Goal: Task Accomplishment & Management: Manage account settings

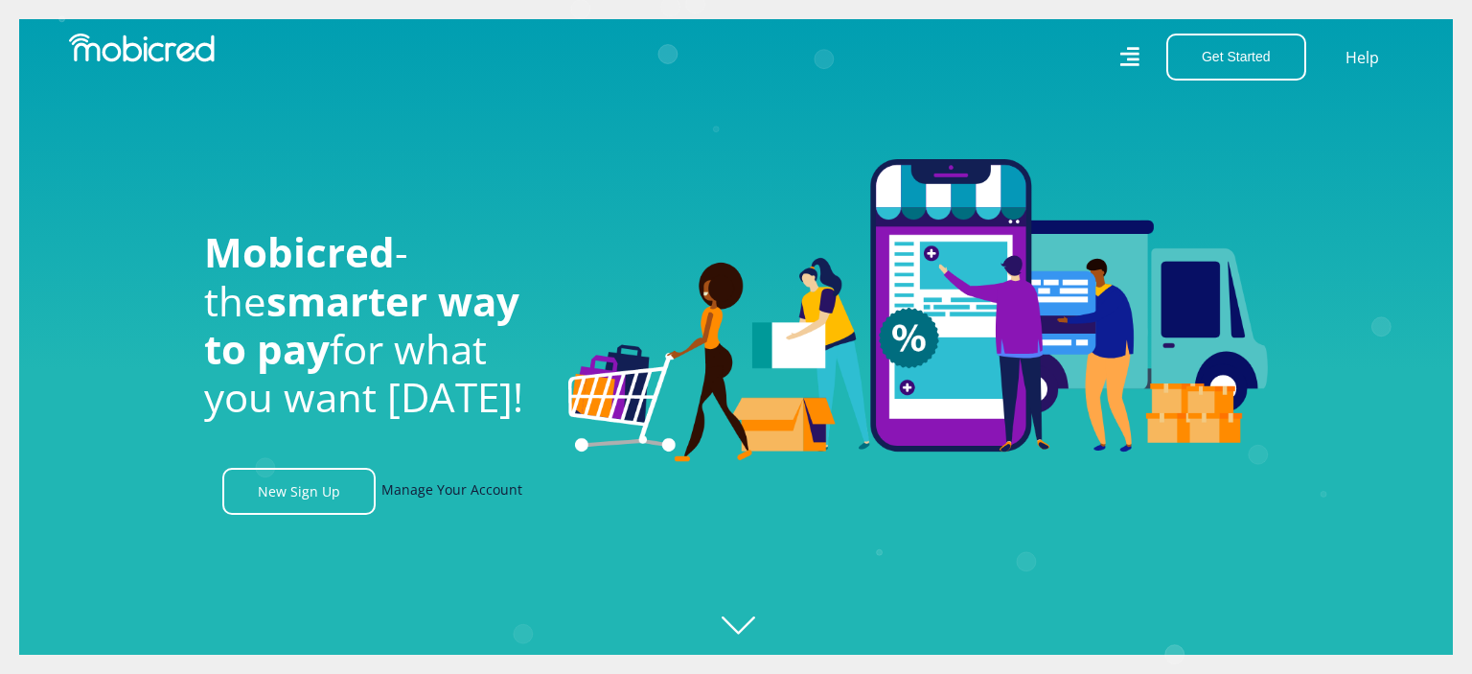
click at [479, 494] on link "Manage Your Account" at bounding box center [451, 491] width 141 height 47
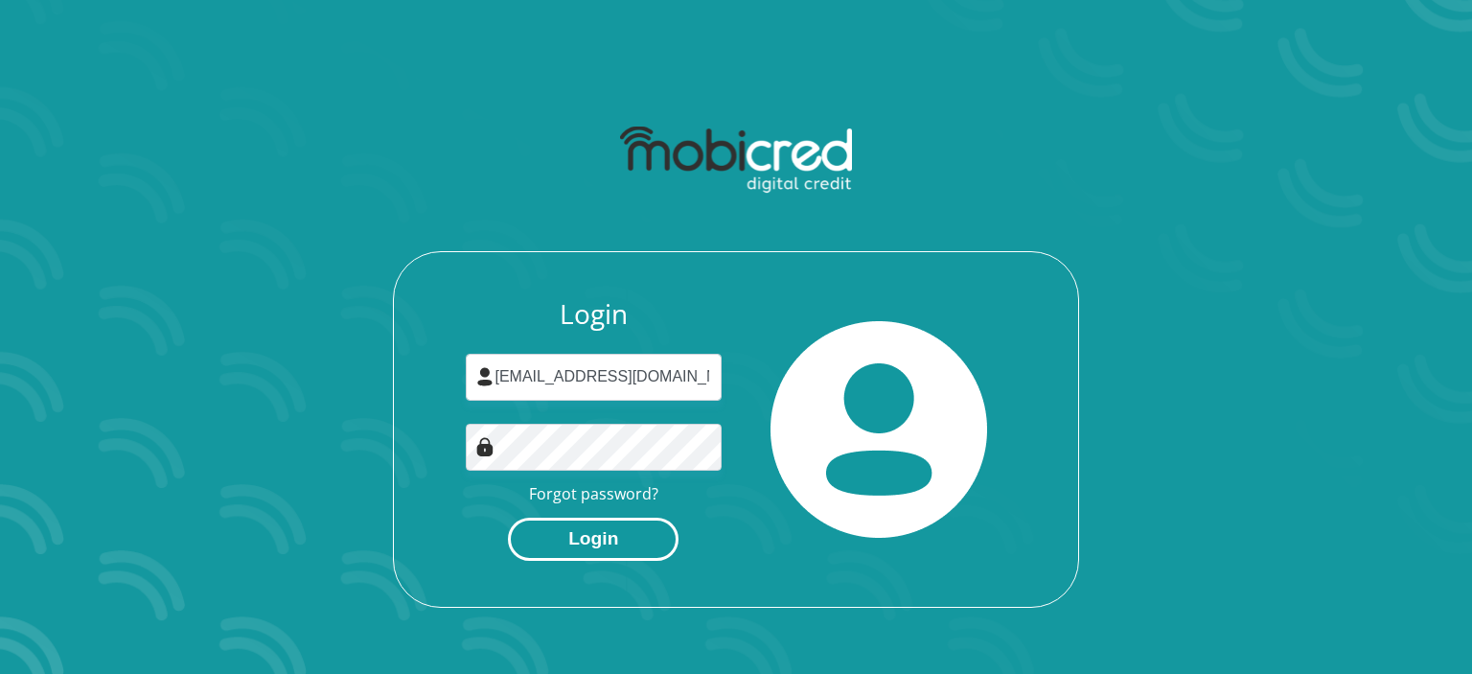
click at [602, 546] on button "Login" at bounding box center [593, 538] width 171 height 43
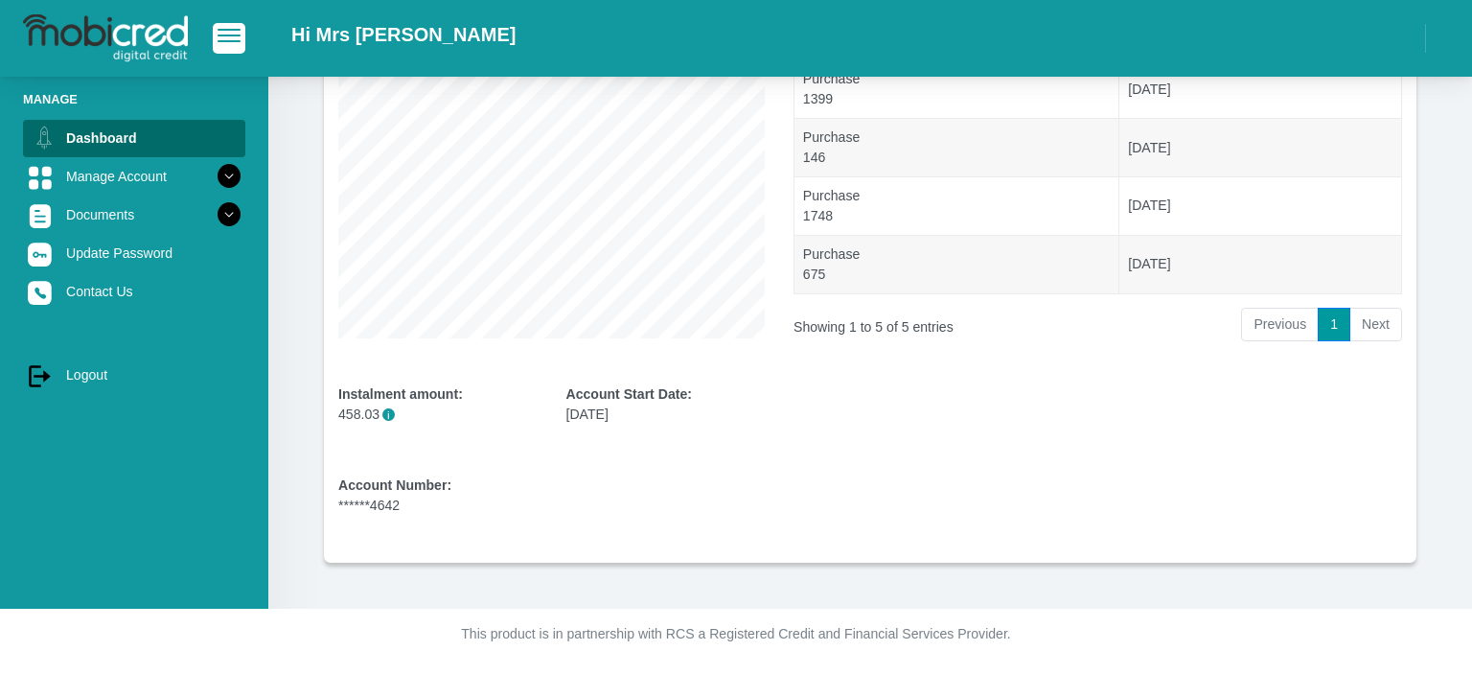
scroll to position [30, 0]
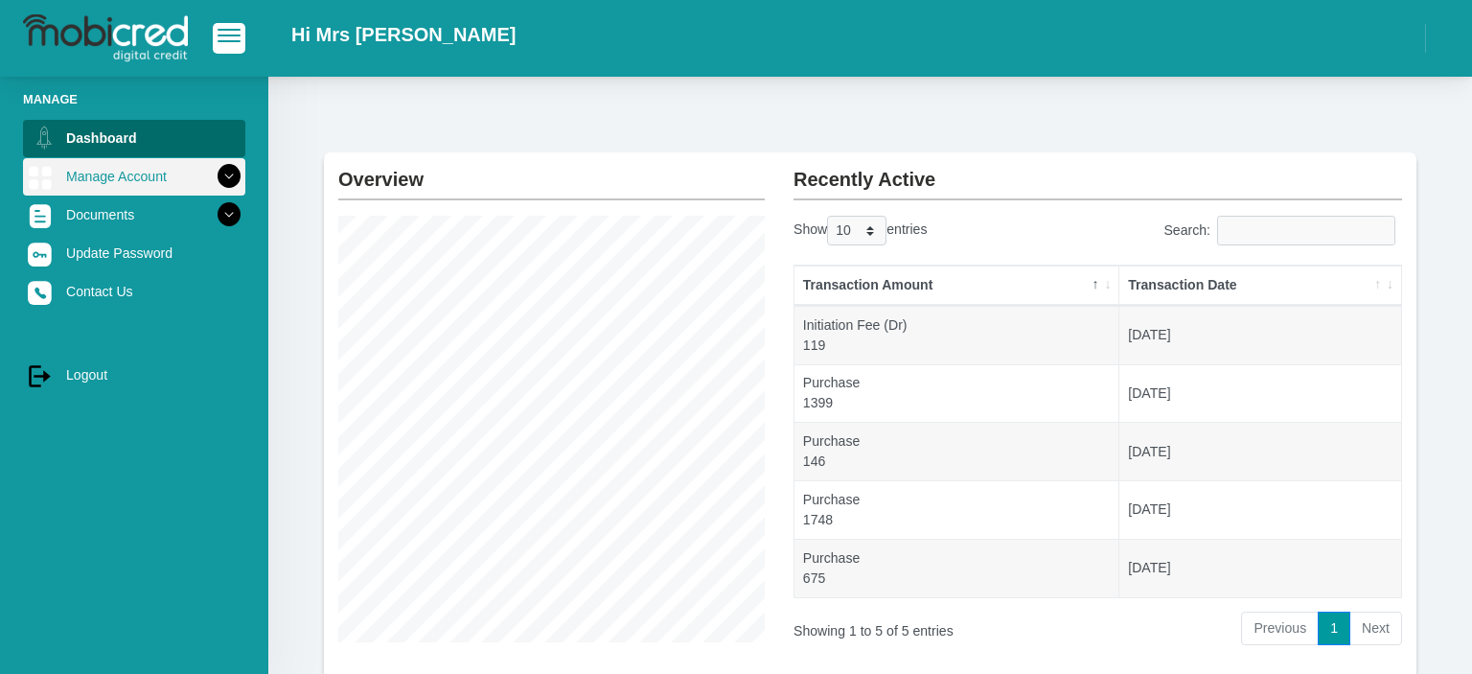
click at [237, 175] on icon at bounding box center [229, 176] width 33 height 33
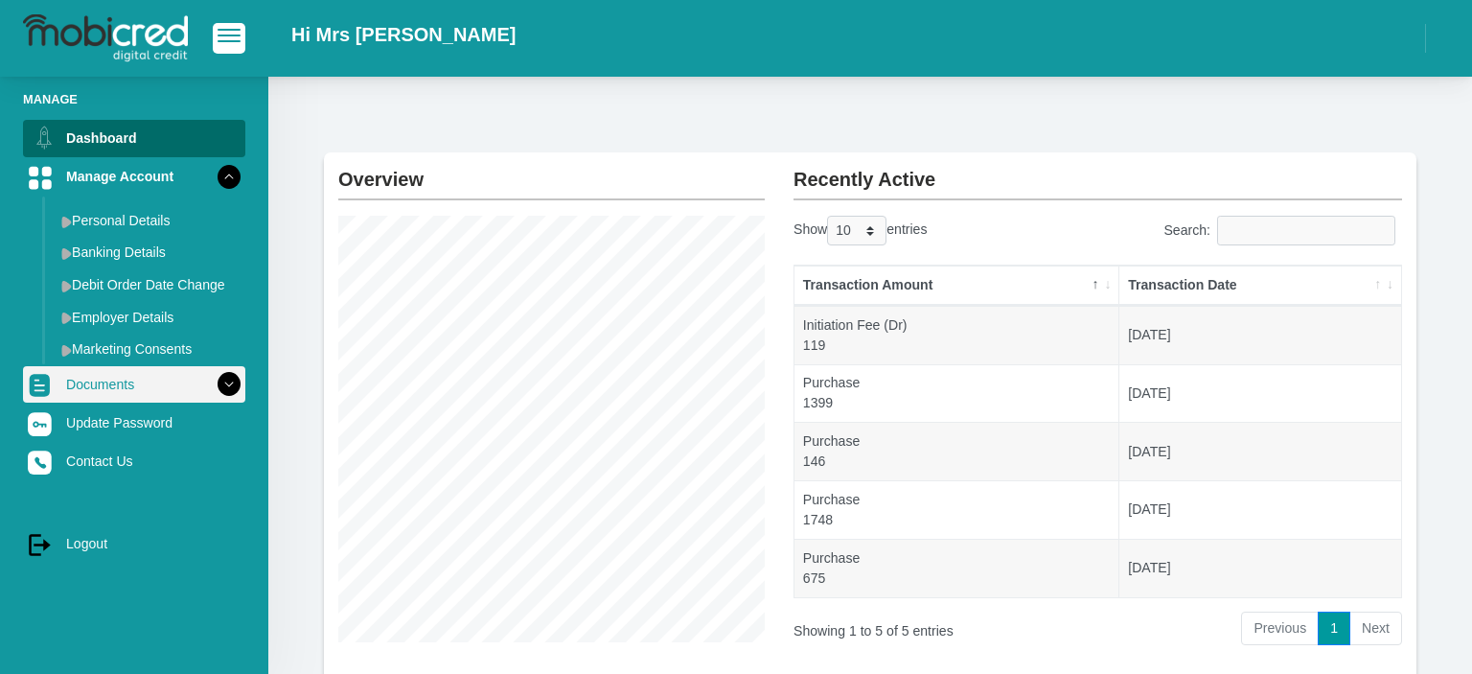
click at [231, 388] on icon at bounding box center [229, 384] width 33 height 33
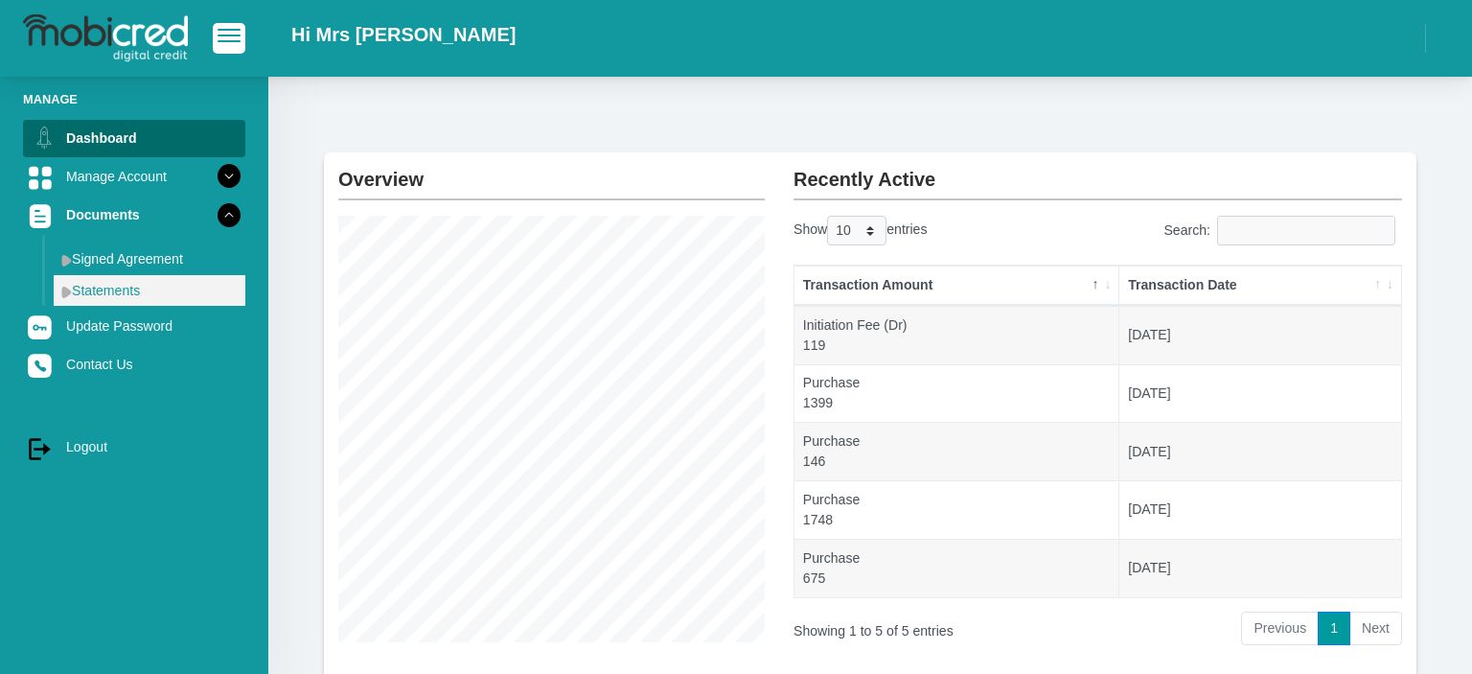
click at [156, 306] on link "Statements" at bounding box center [150, 290] width 192 height 31
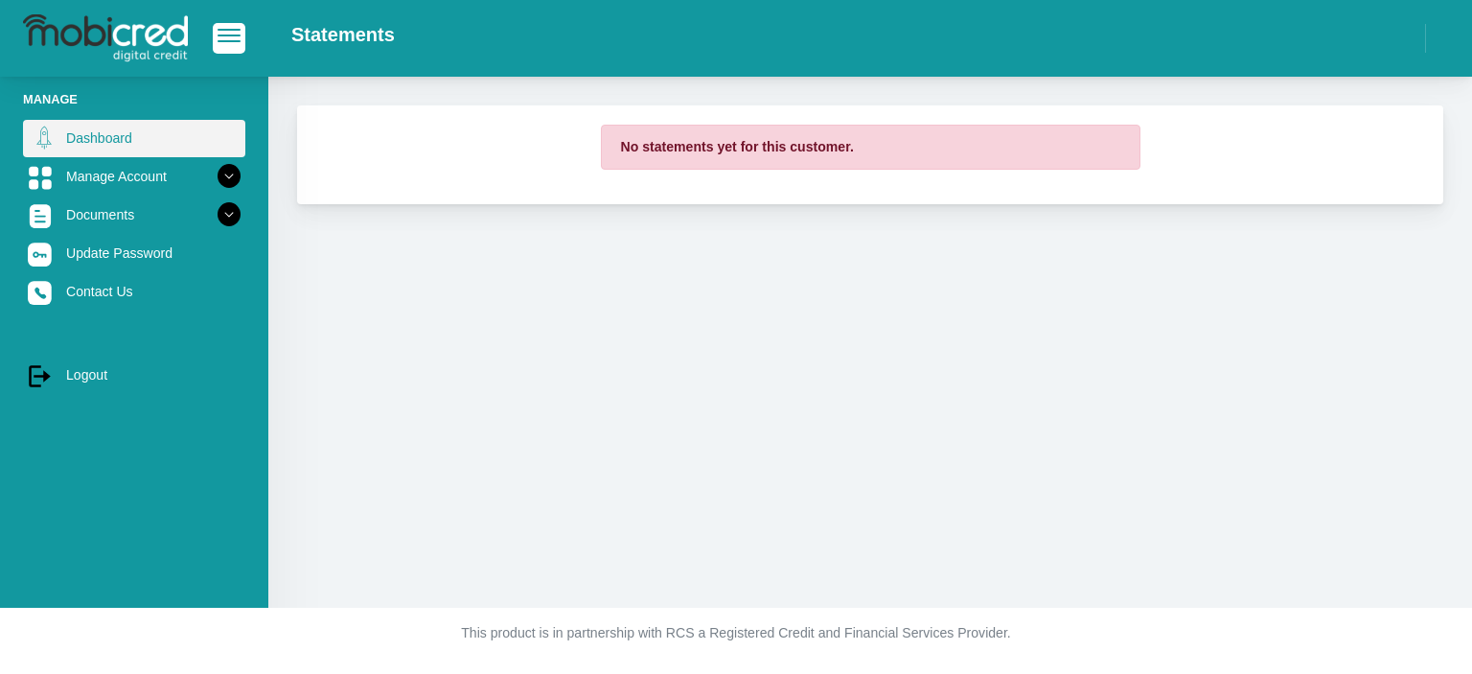
click at [94, 140] on link "Dashboard" at bounding box center [134, 138] width 222 height 36
click at [71, 128] on link "Dashboard" at bounding box center [134, 138] width 222 height 36
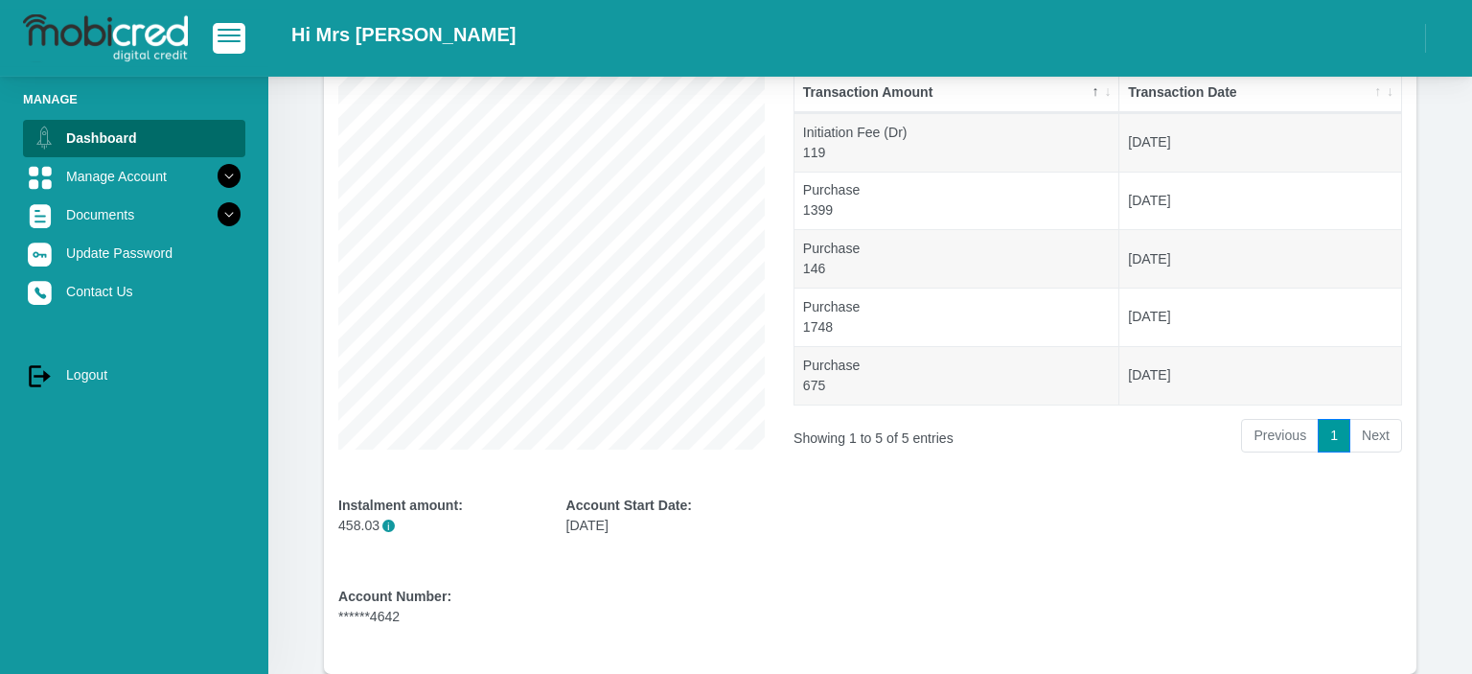
scroll to position [130, 0]
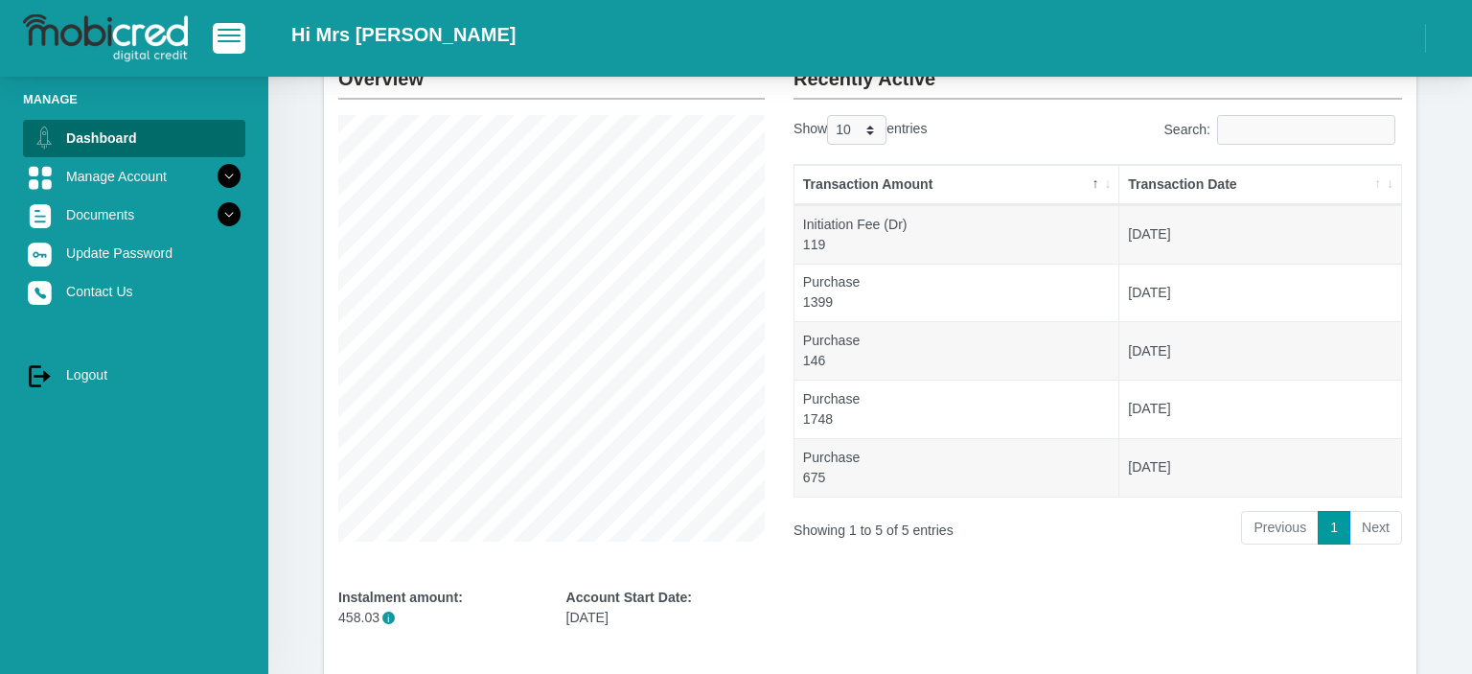
click at [1370, 521] on li "Next" at bounding box center [1376, 528] width 52 height 34
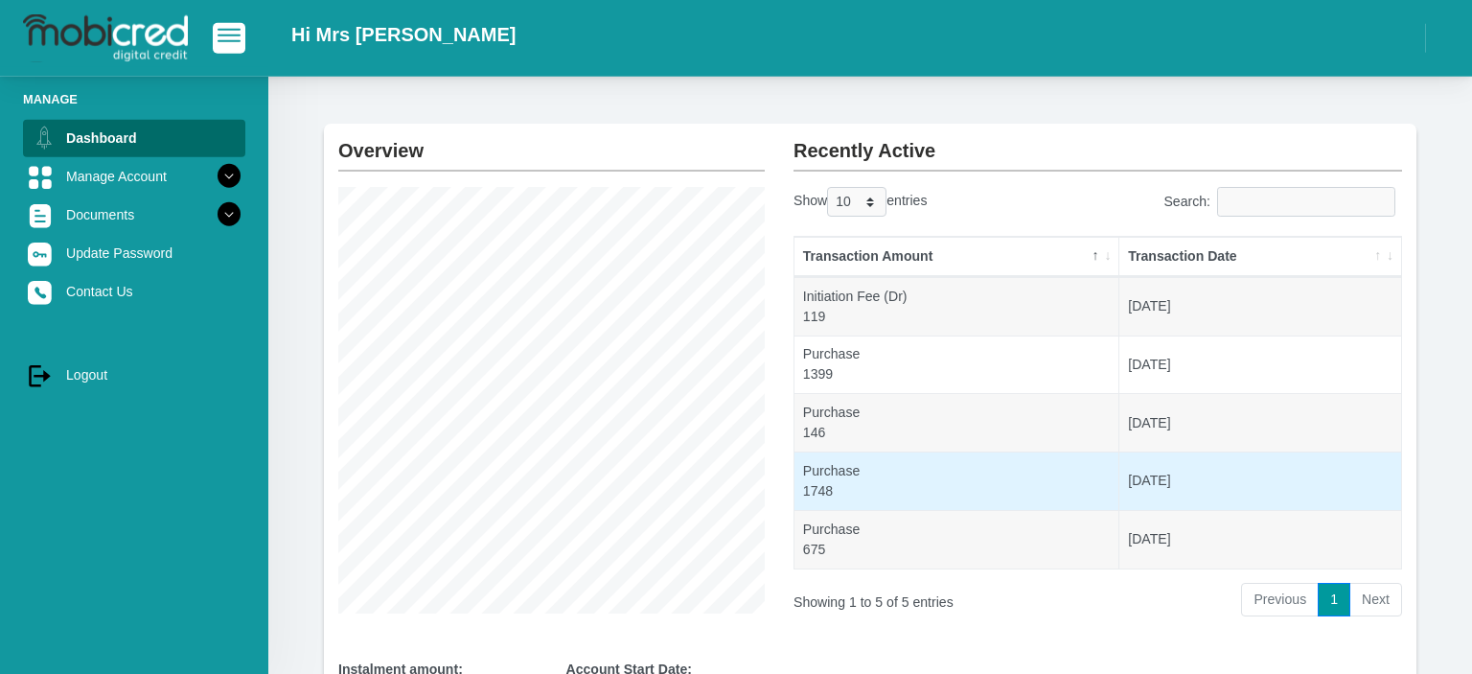
scroll to position [0, 0]
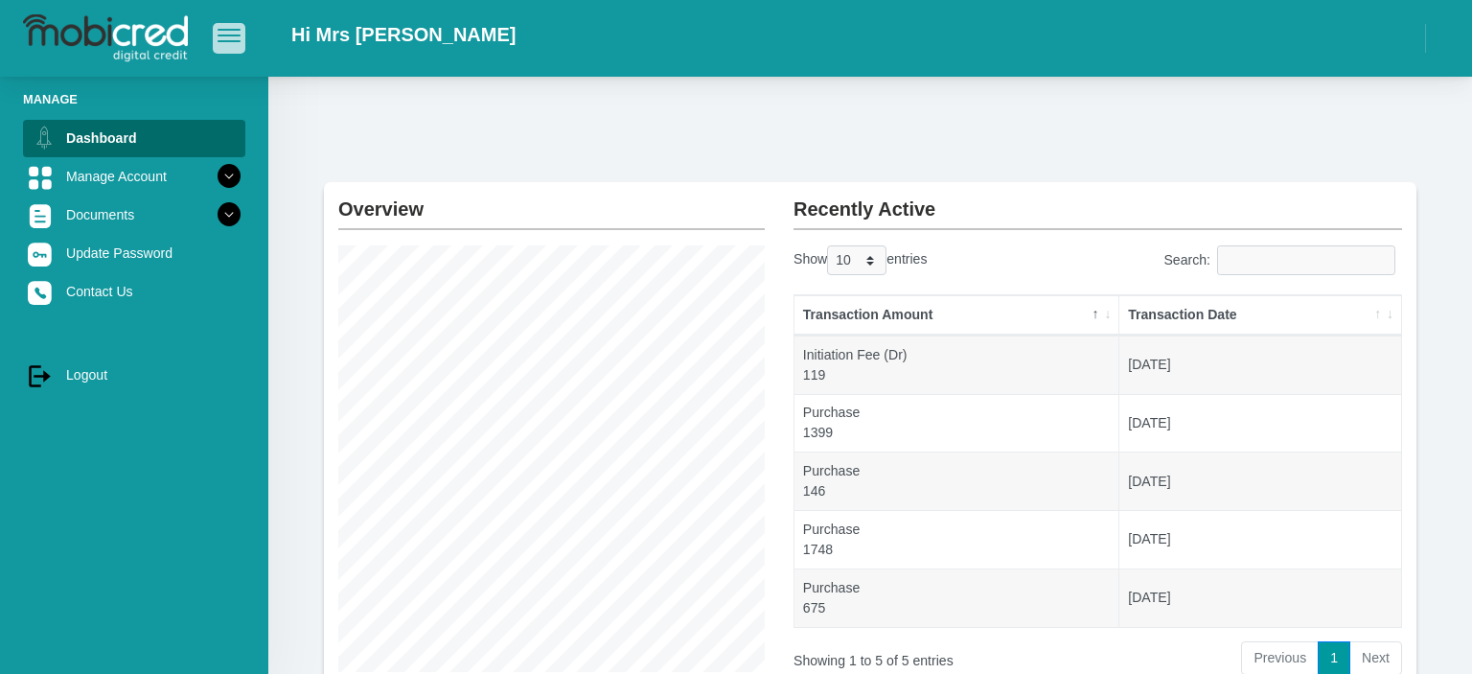
click at [228, 31] on span "button" at bounding box center [229, 30] width 23 height 2
